Goal: Task Accomplishment & Management: Complete application form

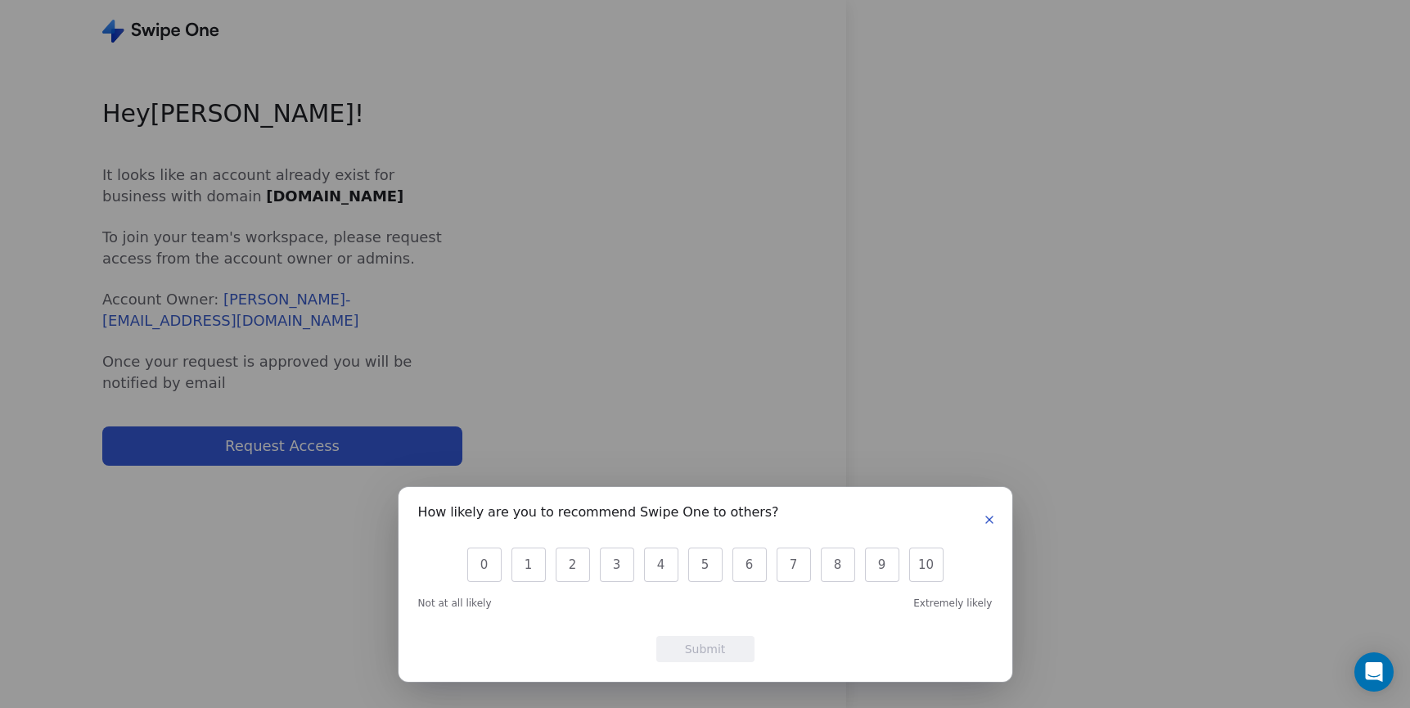
drag, startPoint x: 985, startPoint y: 523, endPoint x: 922, endPoint y: 511, distance: 64.2
click at [984, 523] on icon "button" at bounding box center [989, 519] width 13 height 13
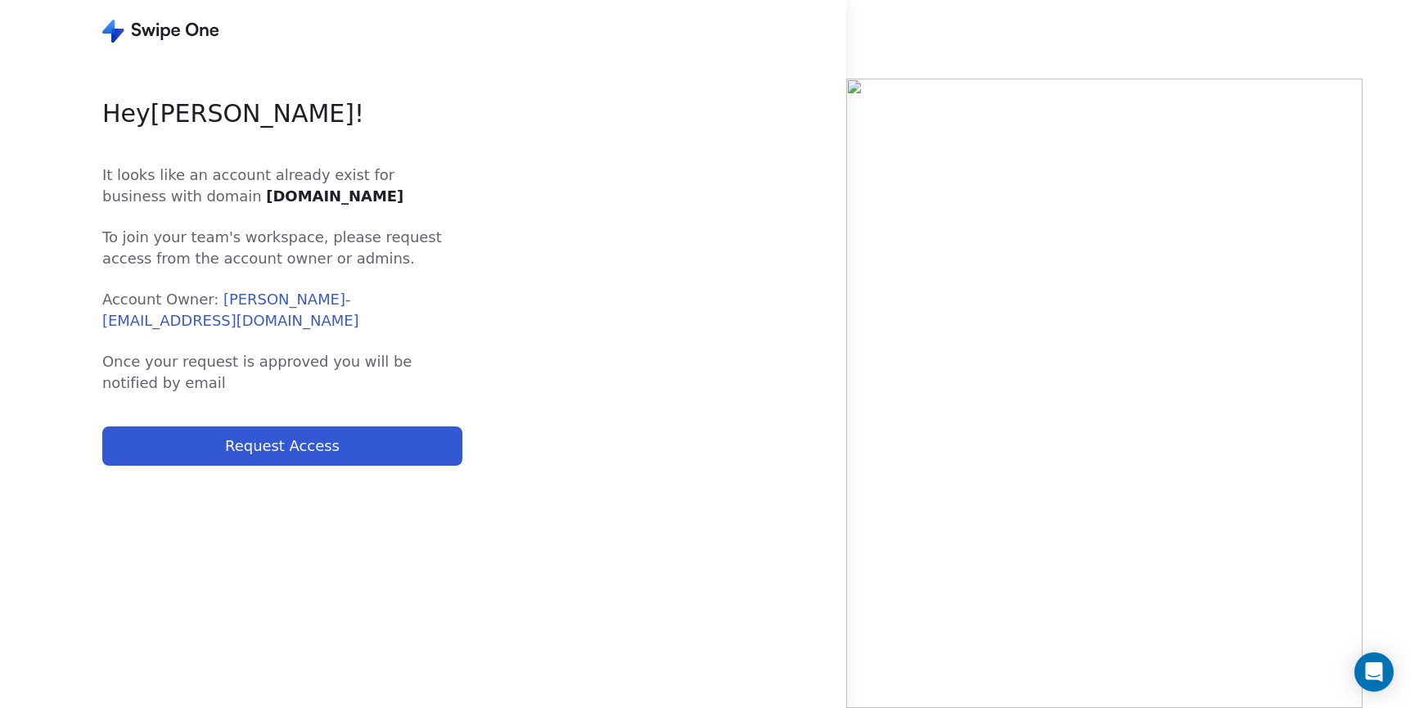
click at [300, 449] on button "Request Access" at bounding box center [282, 445] width 360 height 39
drag, startPoint x: 301, startPoint y: 444, endPoint x: 368, endPoint y: 359, distance: 107.9
click at [301, 444] on button "Request Access" at bounding box center [282, 445] width 360 height 39
